Goal: Information Seeking & Learning: Learn about a topic

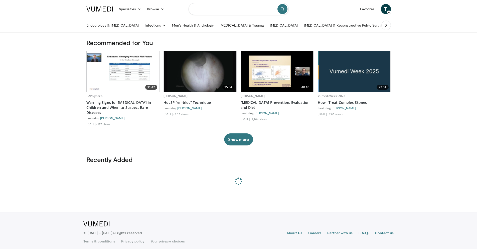
click at [234, 13] on input "Search topics, interventions" at bounding box center [239, 9] width 100 height 12
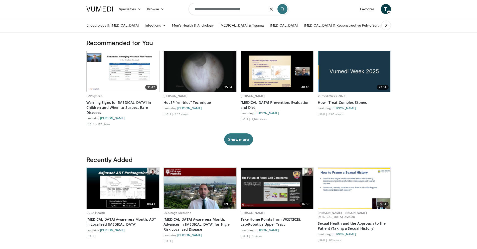
type input "**********"
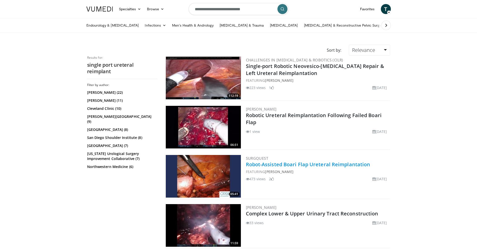
click at [323, 165] on link "Robot-Assisted Boari Flap Ureteral Reimplantation" at bounding box center [308, 164] width 125 height 7
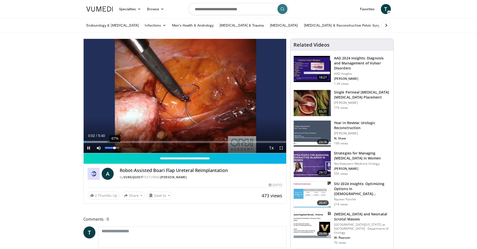
drag, startPoint x: 111, startPoint y: 148, endPoint x: 115, endPoint y: 148, distance: 4.0
click at [115, 148] on div "67%" at bounding box center [112, 148] width 14 height 2
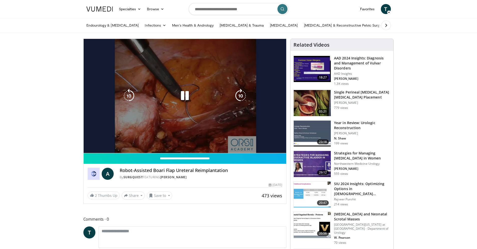
click at [92, 142] on div "10 seconds Tap to unmute" at bounding box center [185, 96] width 203 height 114
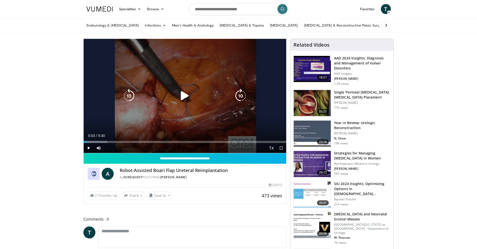
click at [109, 118] on div "10 seconds Tap to unmute" at bounding box center [185, 96] width 203 height 114
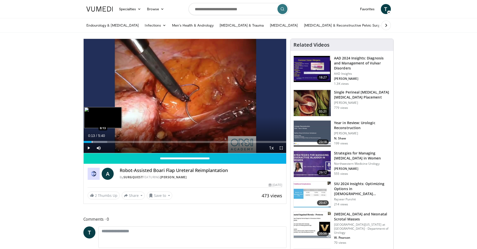
click at [92, 141] on div "Progress Bar" at bounding box center [92, 142] width 1 height 2
click at [101, 142] on div "Progress Bar" at bounding box center [101, 142] width 1 height 2
click at [116, 139] on div "Loaded : 26.42% 0:30 0:54" at bounding box center [185, 140] width 203 height 5
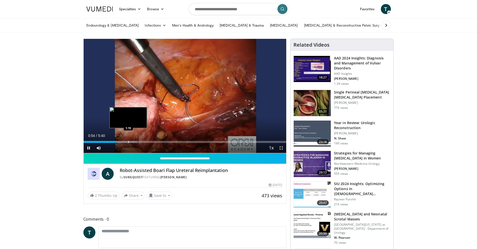
click at [129, 141] on div "Progress Bar" at bounding box center [129, 142] width 1 height 2
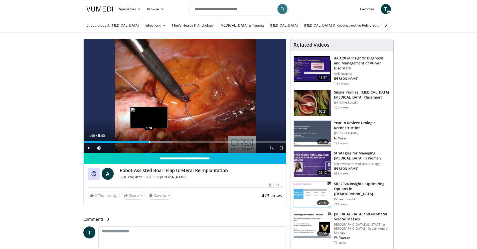
click at [149, 141] on div "Progress Bar" at bounding box center [149, 142] width 1 height 2
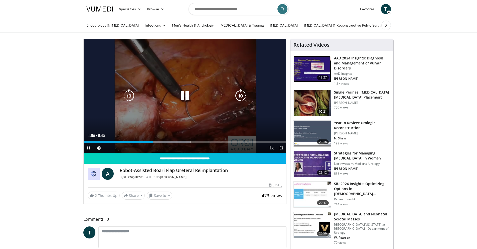
drag, startPoint x: 192, startPoint y: 138, endPoint x: 194, endPoint y: 131, distance: 6.5
click at [194, 131] on video-js "**********" at bounding box center [185, 96] width 203 height 114
click at [188, 99] on icon "Video Player" at bounding box center [185, 96] width 14 height 14
click at [172, 97] on div "Video Player" at bounding box center [185, 96] width 122 height 10
click at [181, 96] on icon "Video Player" at bounding box center [185, 96] width 14 height 14
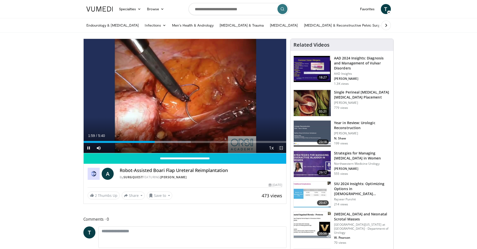
click at [280, 148] on span "Video Player" at bounding box center [281, 148] width 10 height 10
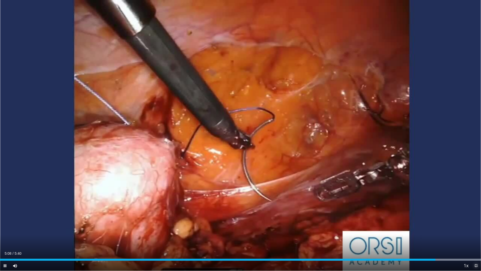
click at [475, 249] on span "Video Player" at bounding box center [476, 265] width 10 height 10
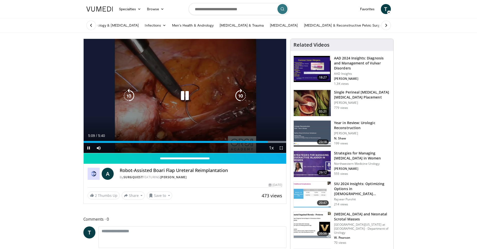
drag, startPoint x: 231, startPoint y: 92, endPoint x: 210, endPoint y: 99, distance: 22.5
click at [231, 92] on div "Video Player" at bounding box center [185, 96] width 122 height 10
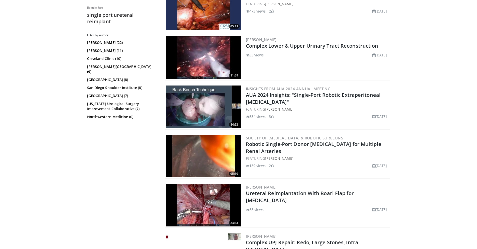
scroll to position [175, 0]
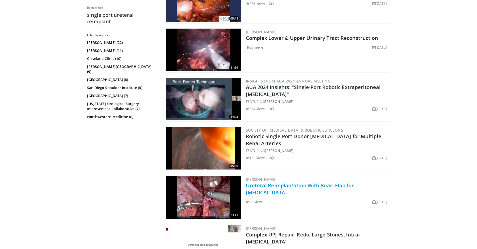
click at [318, 186] on link "Ureteral Reimplantation With Boari Flap for [MEDICAL_DATA]" at bounding box center [300, 189] width 108 height 14
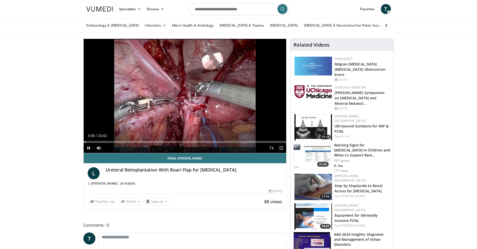
click at [281, 148] on span "Video Player" at bounding box center [281, 148] width 10 height 10
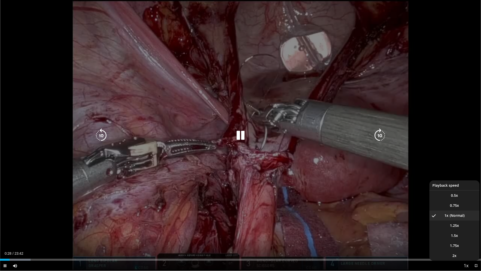
click at [468, 249] on span "Video Player" at bounding box center [466, 266] width 7 height 10
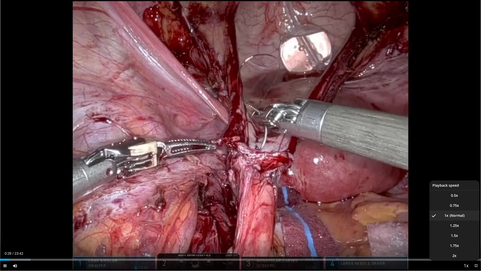
click at [465, 249] on span "Video Player" at bounding box center [466, 266] width 7 height 10
click at [459, 249] on li "2x" at bounding box center [455, 255] width 50 height 10
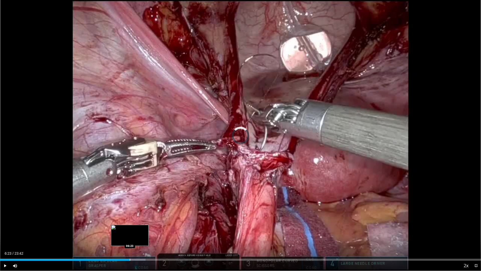
click at [130, 249] on div "Loaded : 30.25% 06:23 06:23" at bounding box center [240, 258] width 481 height 5
click at [136, 249] on div "Progress Bar" at bounding box center [136, 259] width 1 height 2
click at [137, 249] on div "Progress Bar" at bounding box center [137, 259] width 1 height 2
click at [142, 249] on div "Progress Bar" at bounding box center [143, 259] width 33 height 2
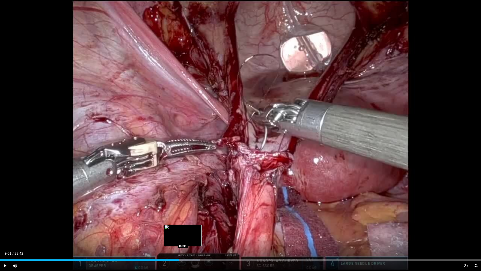
click at [183, 249] on div "Progress Bar" at bounding box center [183, 259] width 1 height 2
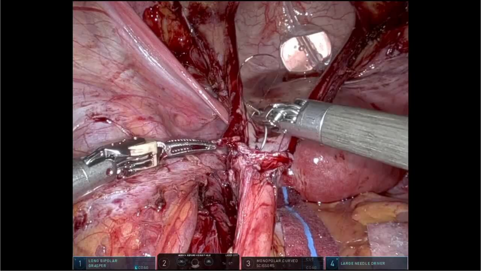
click at [187, 249] on div "10 seconds Tap to unmute" at bounding box center [240, 135] width 481 height 270
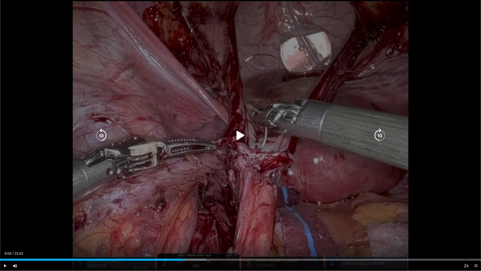
click at [204, 215] on div "10 seconds Tap to unmute" at bounding box center [240, 135] width 481 height 270
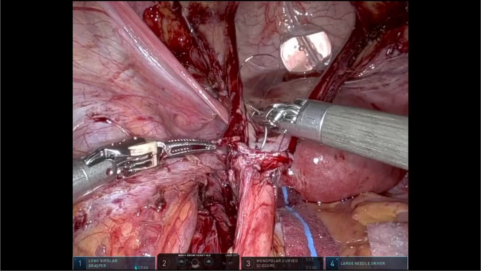
click at [192, 249] on video-js "**********" at bounding box center [240, 135] width 481 height 271
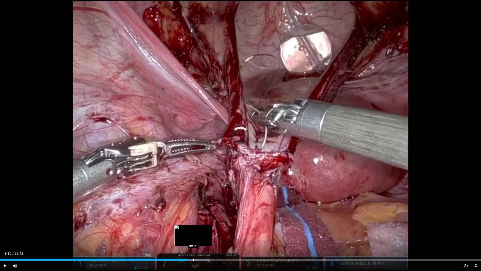
click at [193, 249] on div "Progress Bar" at bounding box center [193, 259] width 1 height 2
click at [195, 249] on div "Progress Bar" at bounding box center [195, 259] width 1 height 2
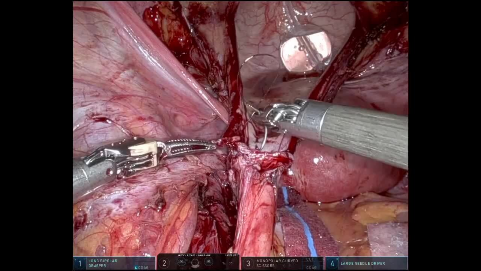
click at [204, 249] on div "10 seconds Tap to unmute" at bounding box center [240, 135] width 481 height 270
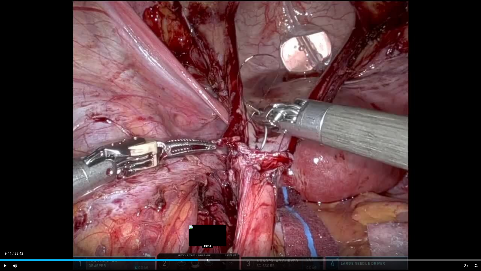
click at [208, 249] on div "Progress Bar" at bounding box center [208, 259] width 1 height 2
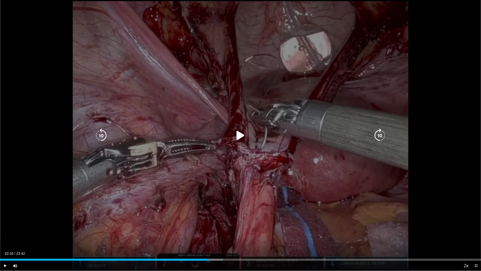
click at [250, 210] on div "10 seconds Tap to unmute" at bounding box center [240, 135] width 481 height 270
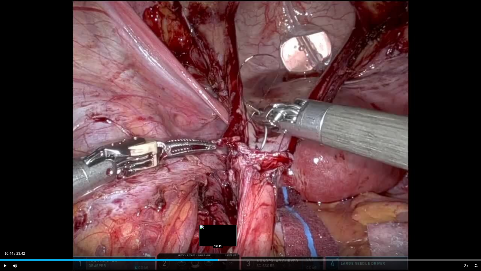
click at [218, 249] on div "Progress Bar" at bounding box center [218, 259] width 1 height 2
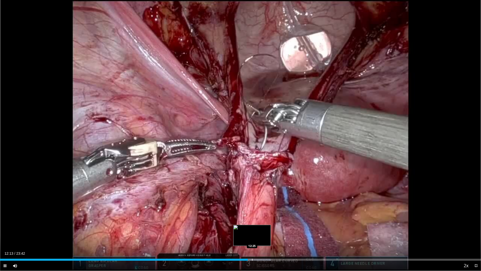
click at [252, 249] on div "Progress Bar" at bounding box center [252, 259] width 1 height 2
click at [267, 249] on div "Progress Bar" at bounding box center [267, 259] width 1 height 2
click at [271, 249] on div "Progress Bar" at bounding box center [270, 259] width 1 height 2
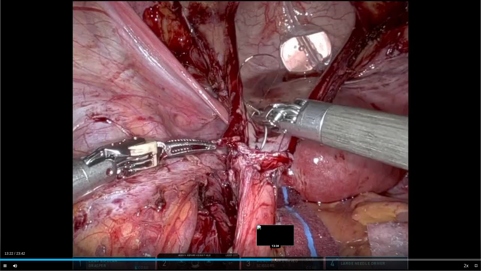
click at [276, 249] on div "Progress Bar" at bounding box center [275, 259] width 1 height 2
click at [283, 249] on div "Progress Bar" at bounding box center [283, 259] width 1 height 2
click at [290, 249] on div "Progress Bar" at bounding box center [290, 259] width 1 height 2
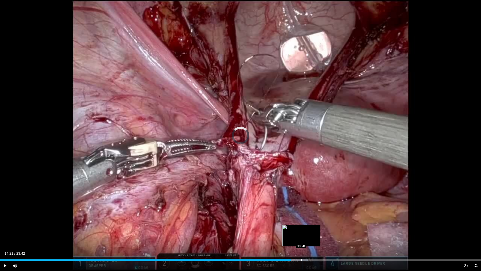
click at [302, 249] on div "Progress Bar" at bounding box center [301, 259] width 1 height 2
click at [308, 249] on div "Progress Bar" at bounding box center [308, 259] width 1 height 2
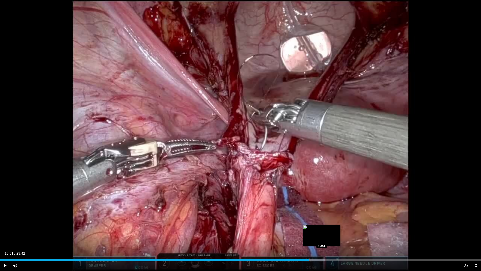
click at [322, 249] on div "Progress Bar" at bounding box center [322, 259] width 1 height 2
click at [337, 249] on div "Progress Bar" at bounding box center [337, 259] width 1 height 2
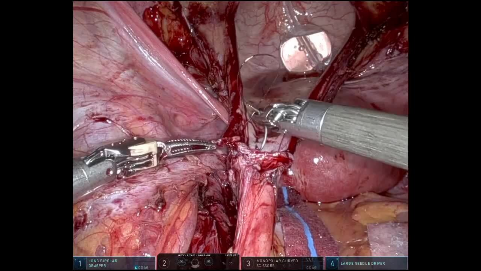
click at [347, 249] on div "10 seconds Tap to unmute" at bounding box center [240, 135] width 481 height 270
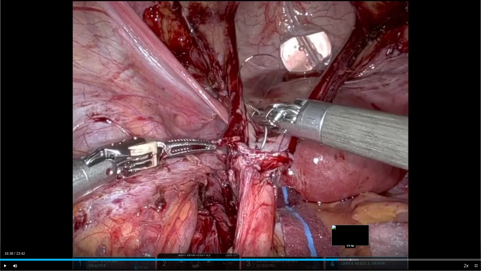
click at [350, 249] on div "Progress Bar" at bounding box center [350, 259] width 1 height 2
click at [358, 249] on div "Progress Bar" at bounding box center [358, 259] width 1 height 2
click at [368, 249] on div "Progress Bar" at bounding box center [368, 259] width 1 height 2
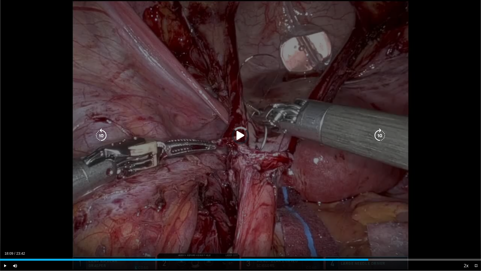
click at [372, 237] on div "10 seconds Tap to unmute" at bounding box center [240, 135] width 481 height 270
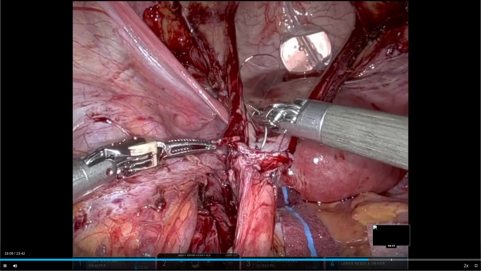
click at [395, 249] on div "Loaded : 76.68% 18:09 19:17" at bounding box center [240, 258] width 481 height 5
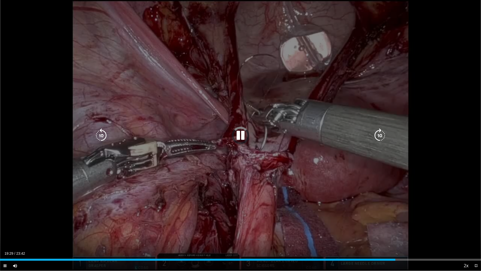
click at [395, 225] on div "10 seconds Tap to unmute" at bounding box center [240, 135] width 481 height 270
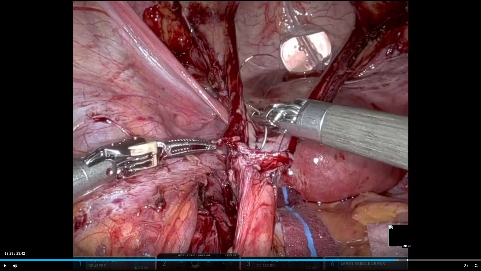
click at [407, 249] on div "Progress Bar" at bounding box center [407, 259] width 1 height 2
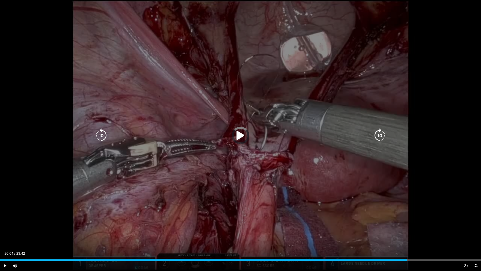
click at [414, 212] on div "10 seconds Tap to unmute" at bounding box center [240, 135] width 481 height 270
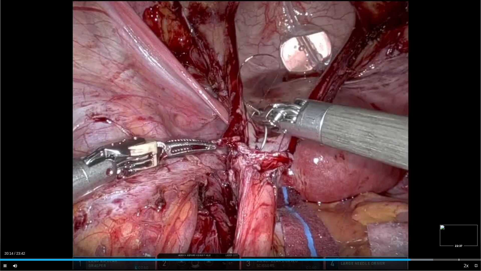
click at [459, 249] on div "Loaded : 90.04% 20:14 22:37" at bounding box center [240, 258] width 481 height 5
drag, startPoint x: 479, startPoint y: 264, endPoint x: 479, endPoint y: 242, distance: 21.8
click at [477, 249] on span "Video Player" at bounding box center [476, 265] width 10 height 10
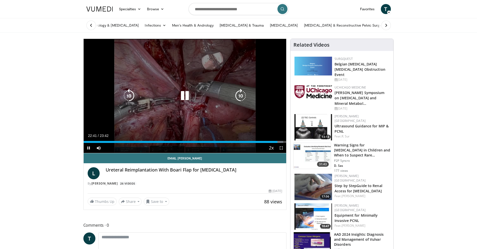
click at [216, 107] on div "10 seconds Tap to unmute" at bounding box center [185, 96] width 203 height 114
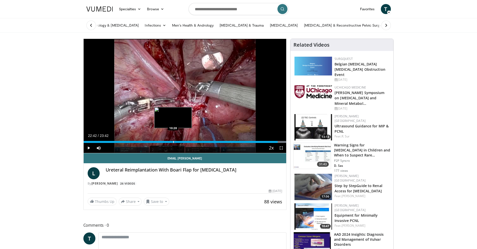
click at [174, 142] on div "Progress Bar" at bounding box center [173, 142] width 1 height 2
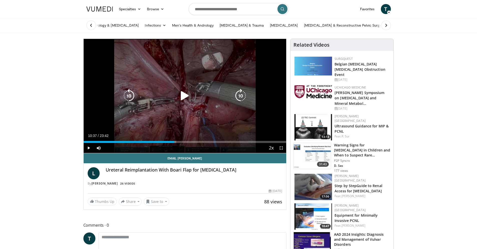
click at [180, 99] on icon "Video Player" at bounding box center [185, 96] width 14 height 14
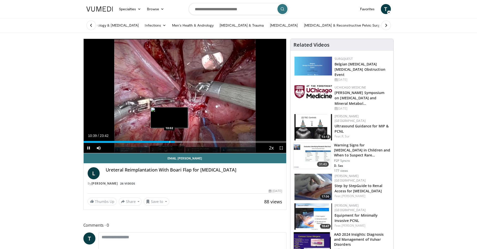
click at [170, 142] on div "Progress Bar" at bounding box center [170, 142] width 1 height 2
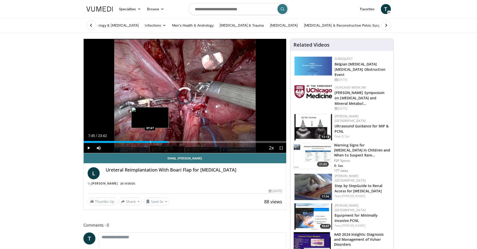
click at [150, 141] on div "Loaded : 42.21% 09:50 07:47" at bounding box center [185, 142] width 203 height 2
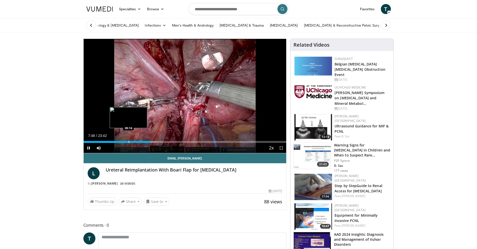
click at [129, 141] on div "Progress Bar" at bounding box center [129, 142] width 1 height 2
click at [123, 140] on div "Loaded : 28.14% 04:39 04:39" at bounding box center [185, 140] width 203 height 5
click at [127, 141] on div "Progress Bar" at bounding box center [128, 142] width 12 height 2
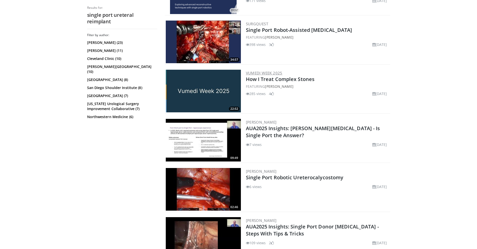
scroll to position [602, 0]
